Goal: Information Seeking & Learning: Learn about a topic

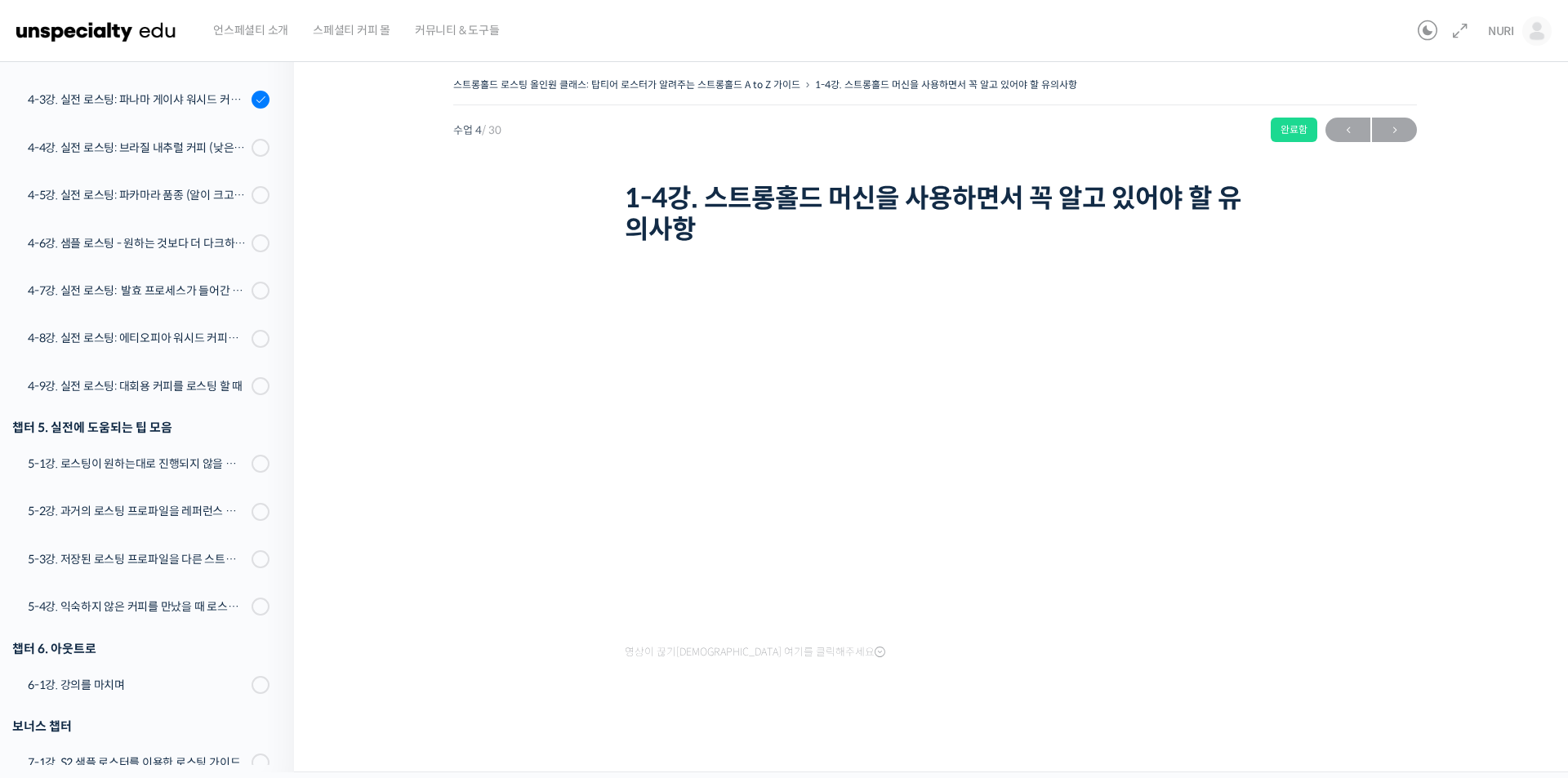
scroll to position [1146, 0]
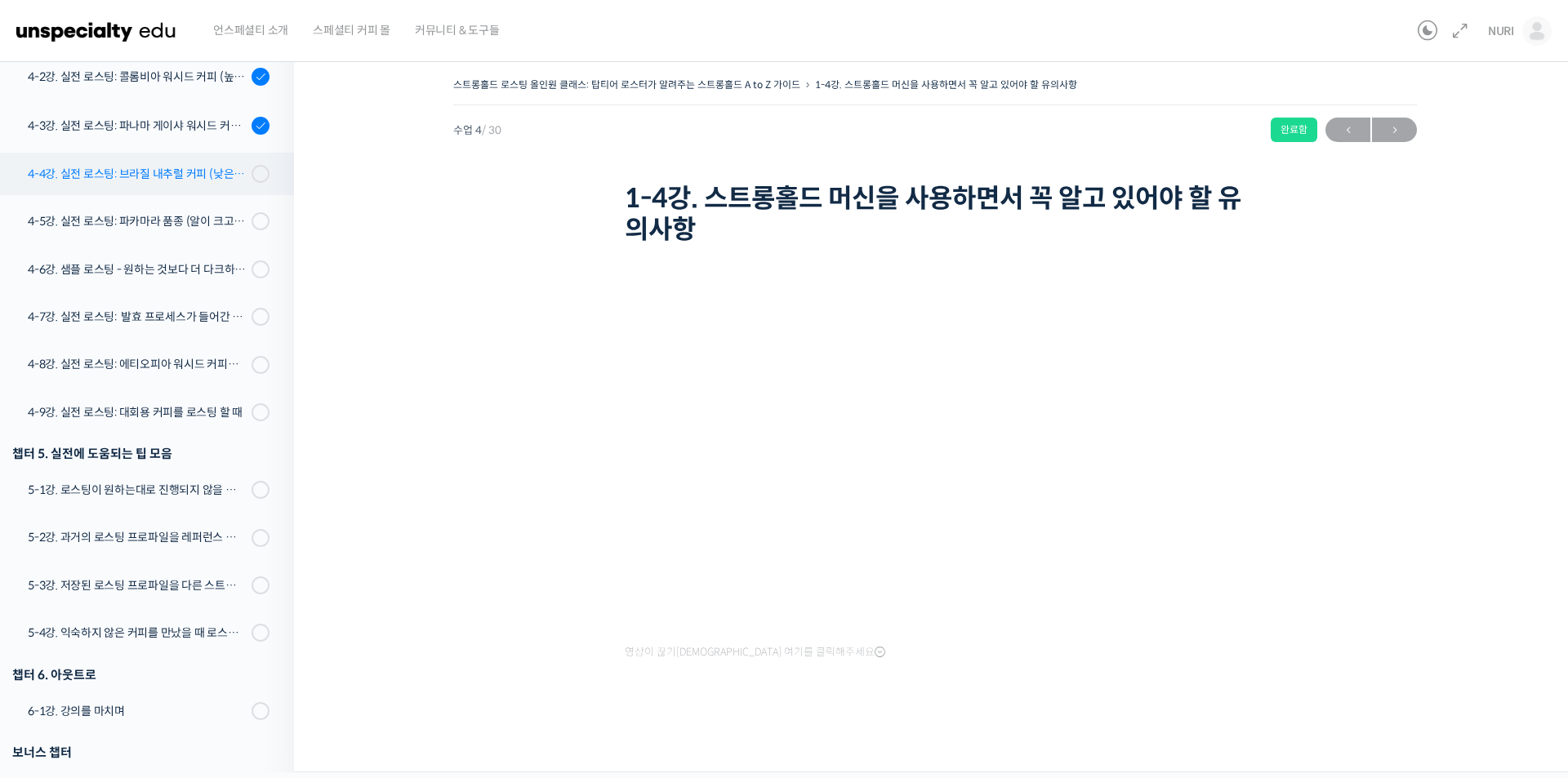
click at [198, 180] on div "4-4강. 실전 로스팅: 브라질 내추럴 커피 (낮은 고도에서 재배되어 당분과 밀도가 낮은 경우)" at bounding box center [137, 173] width 219 height 18
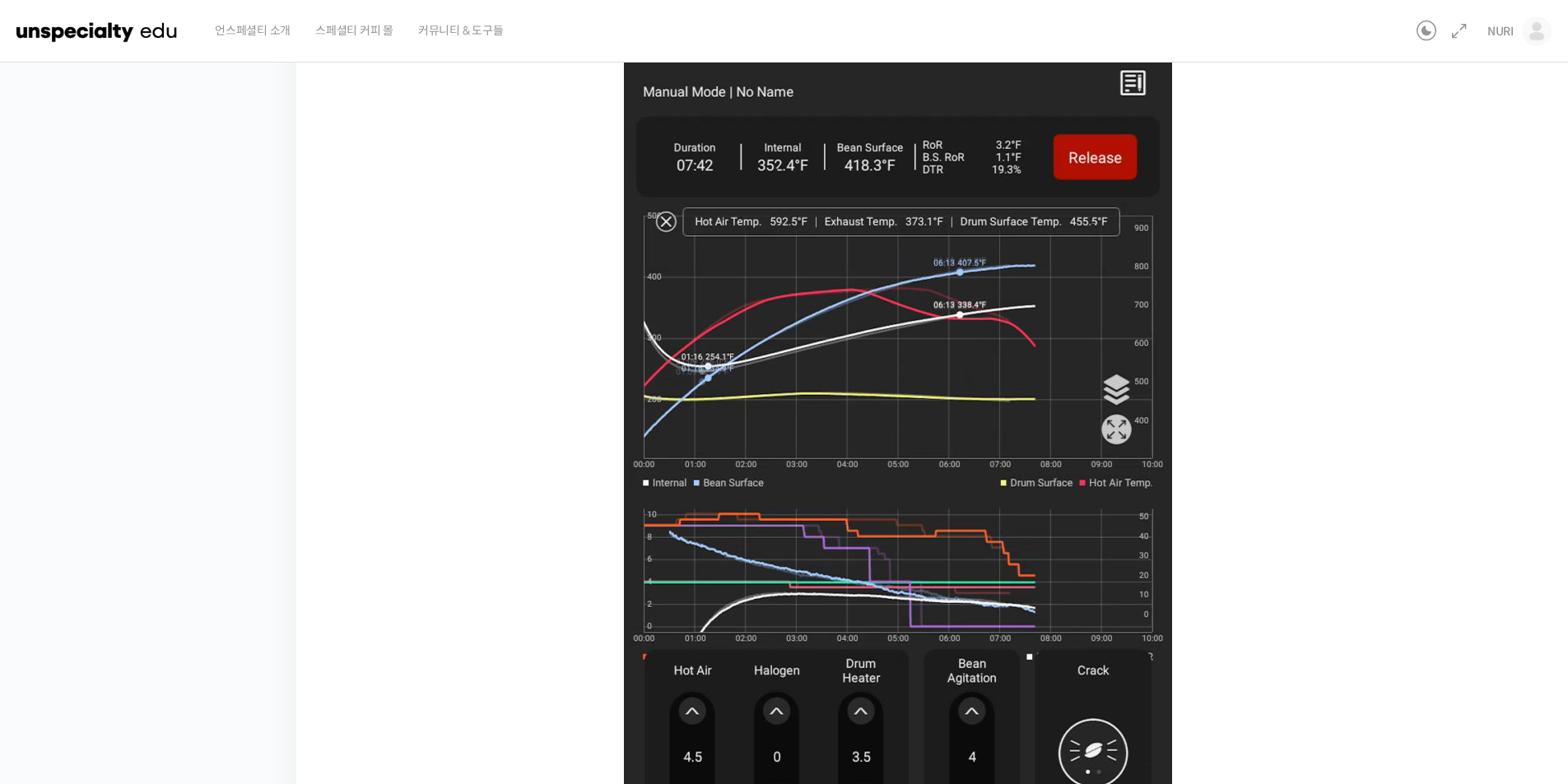
scroll to position [905, 0]
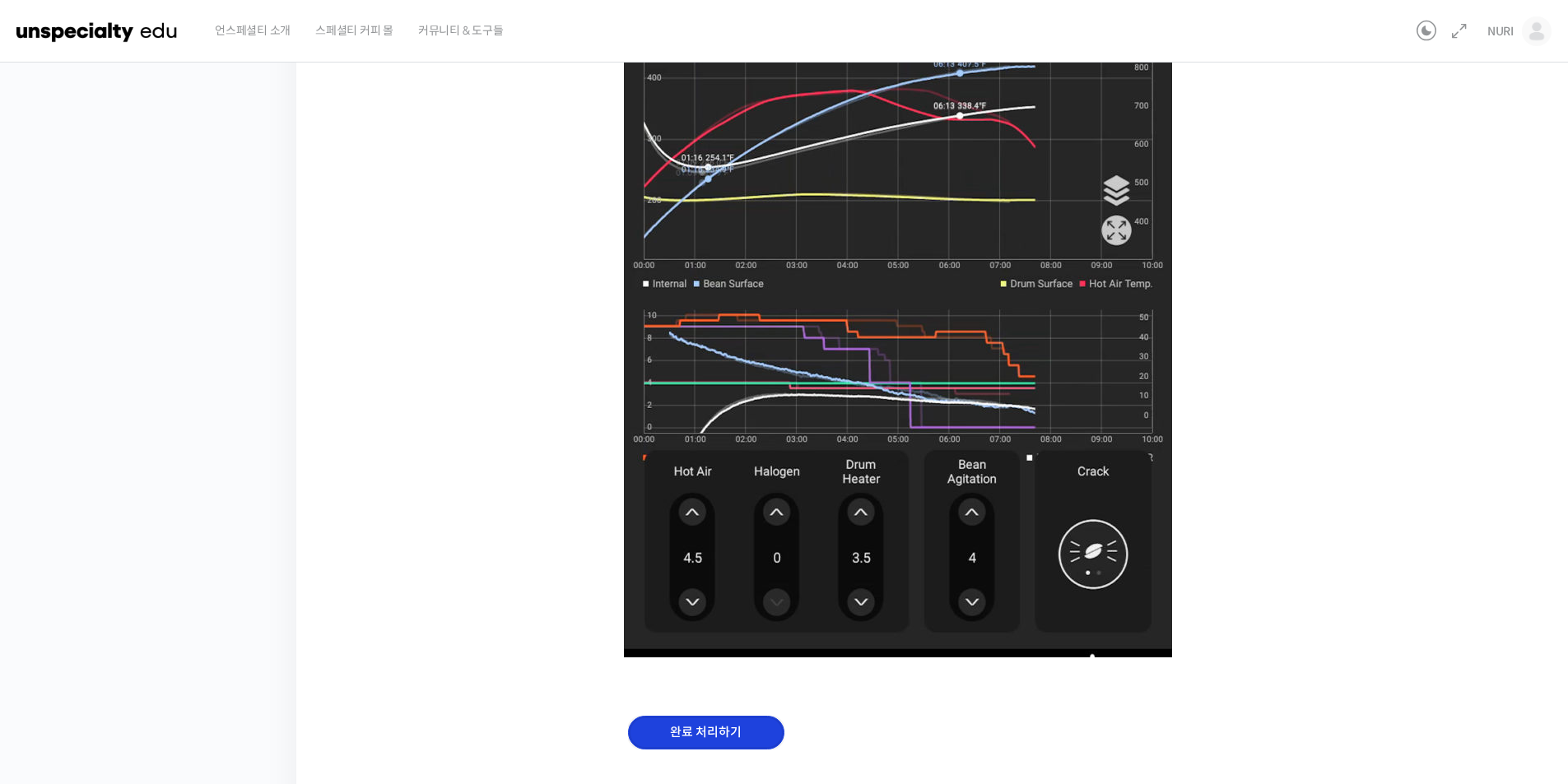
click at [709, 724] on input "완료 처리하기" at bounding box center [706, 733] width 157 height 34
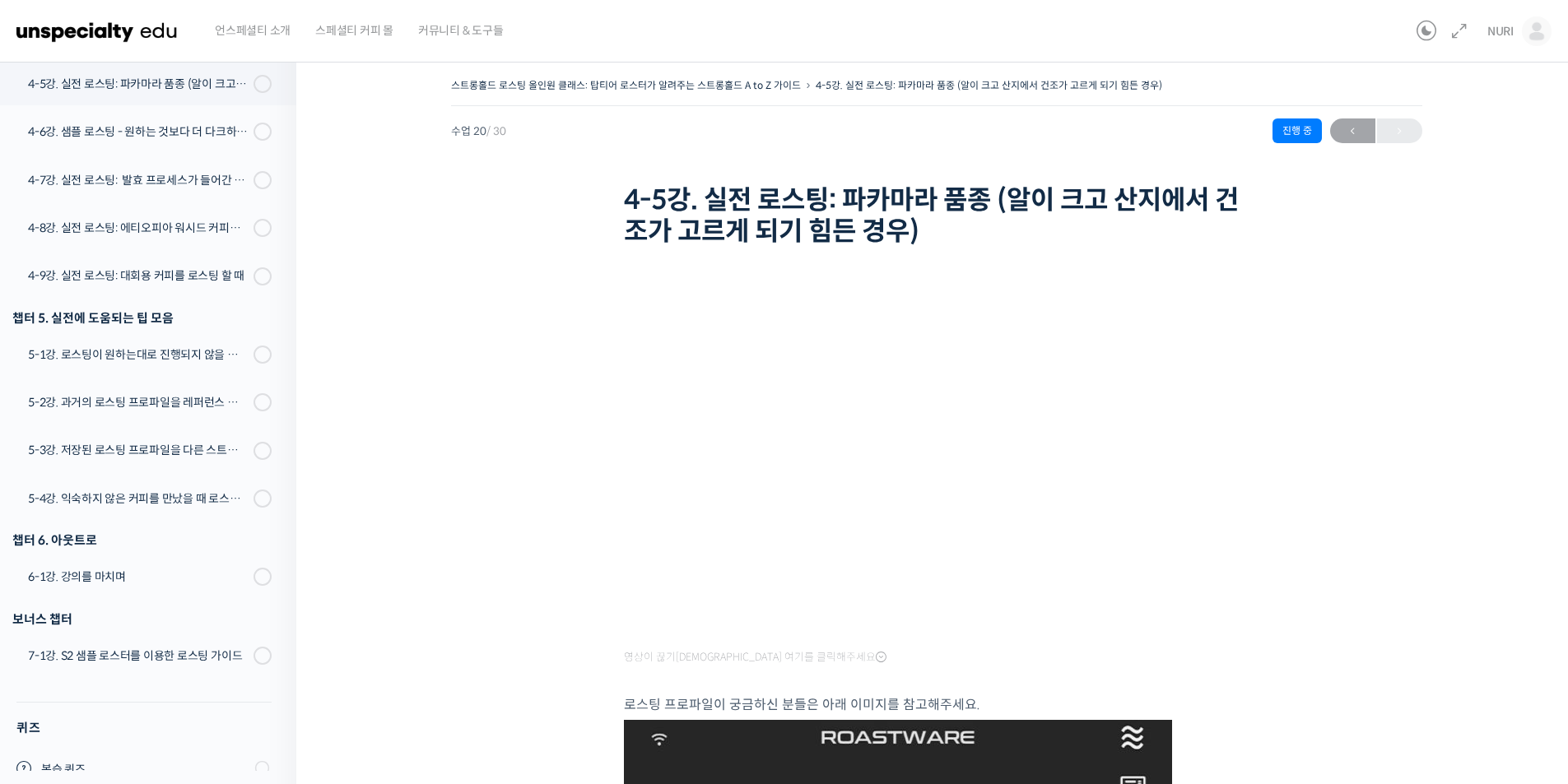
scroll to position [1222, 0]
